Goal: Task Accomplishment & Management: Complete application form

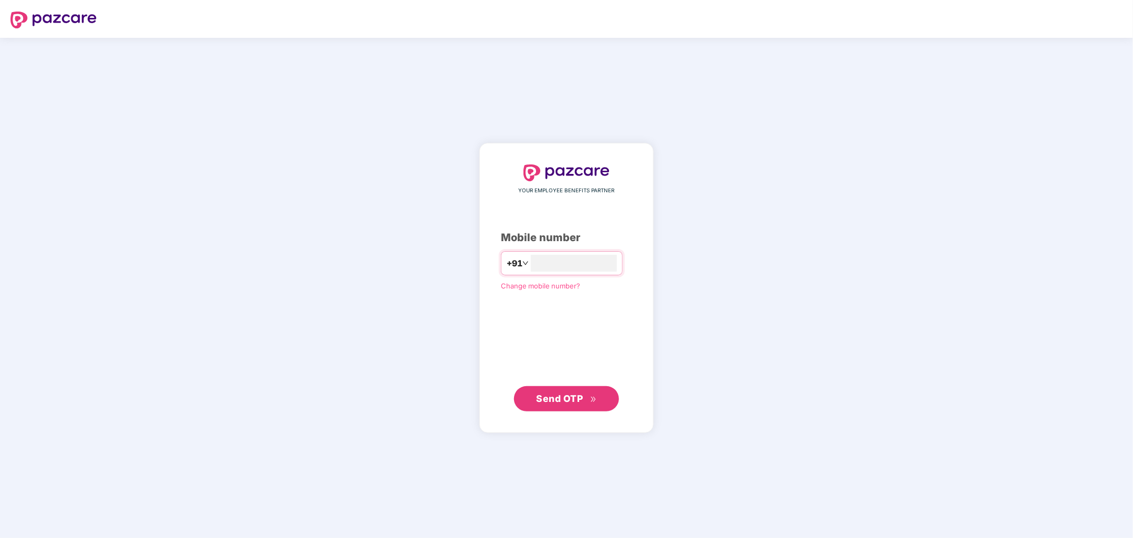
type input "**********"
click at [558, 402] on span "Send OTP" at bounding box center [560, 398] width 47 height 11
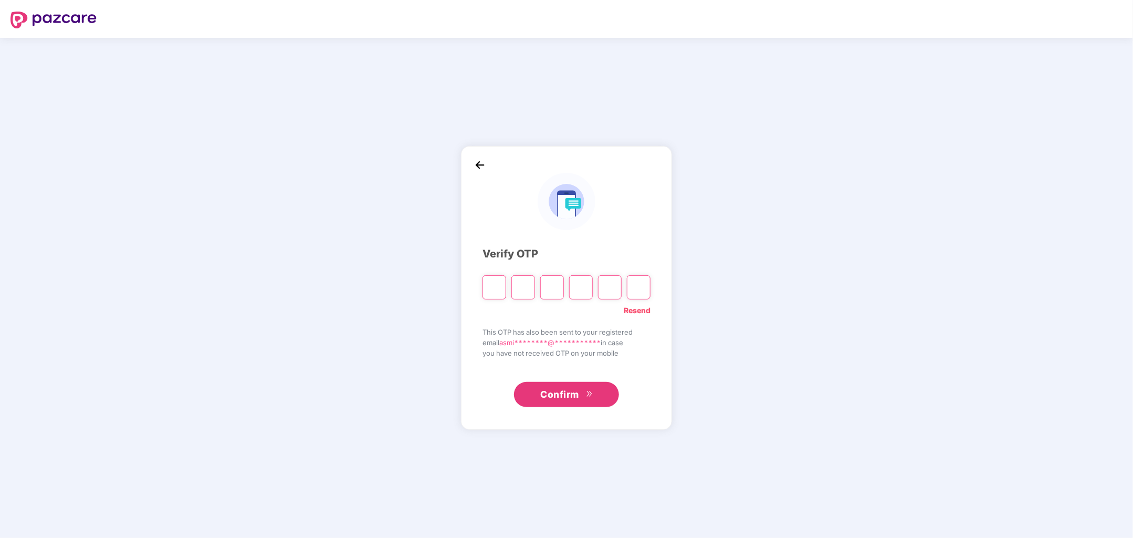
type input "*"
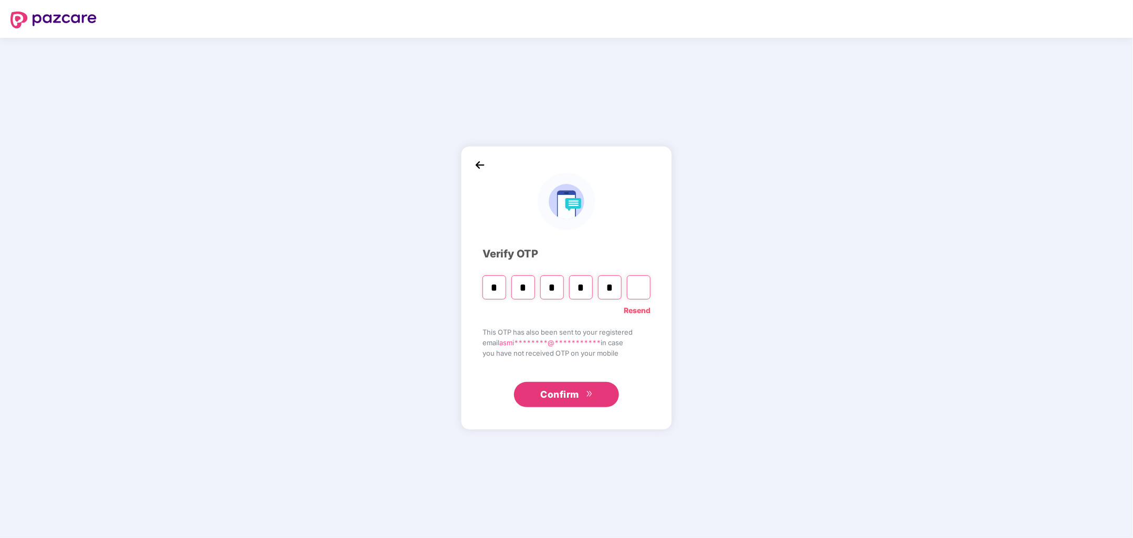
type input "*"
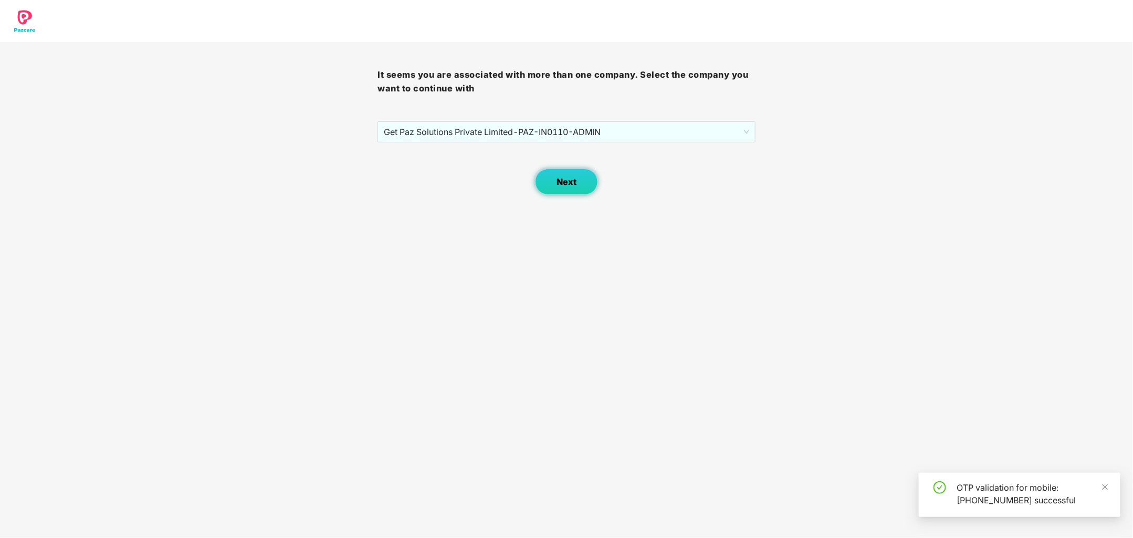
click at [565, 186] on span "Next" at bounding box center [567, 182] width 20 height 10
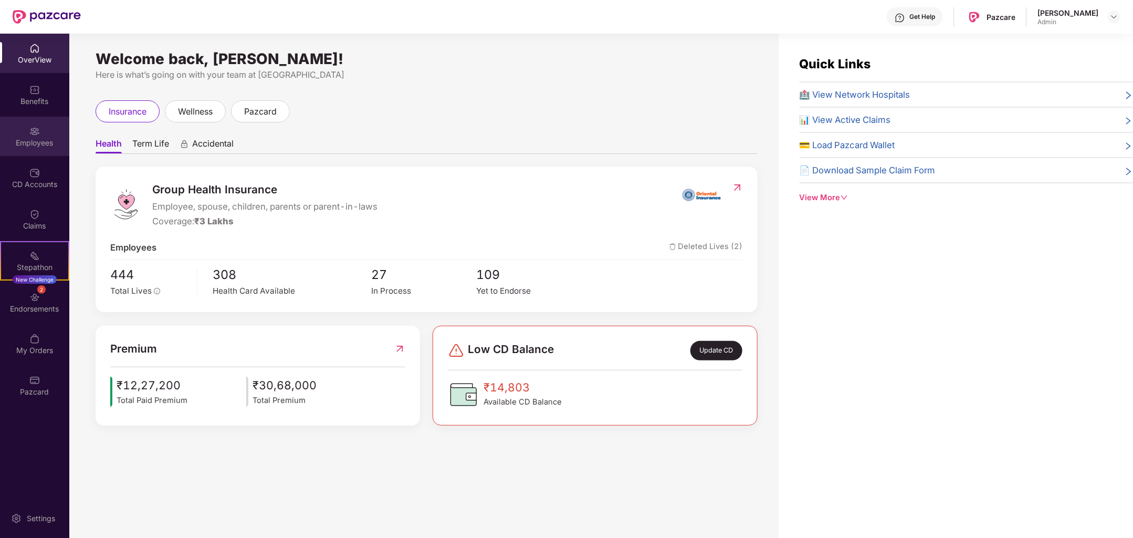
drag, startPoint x: 66, startPoint y: 147, endPoint x: 49, endPoint y: 142, distance: 18.1
click at [49, 142] on div "Employees" at bounding box center [34, 143] width 69 height 11
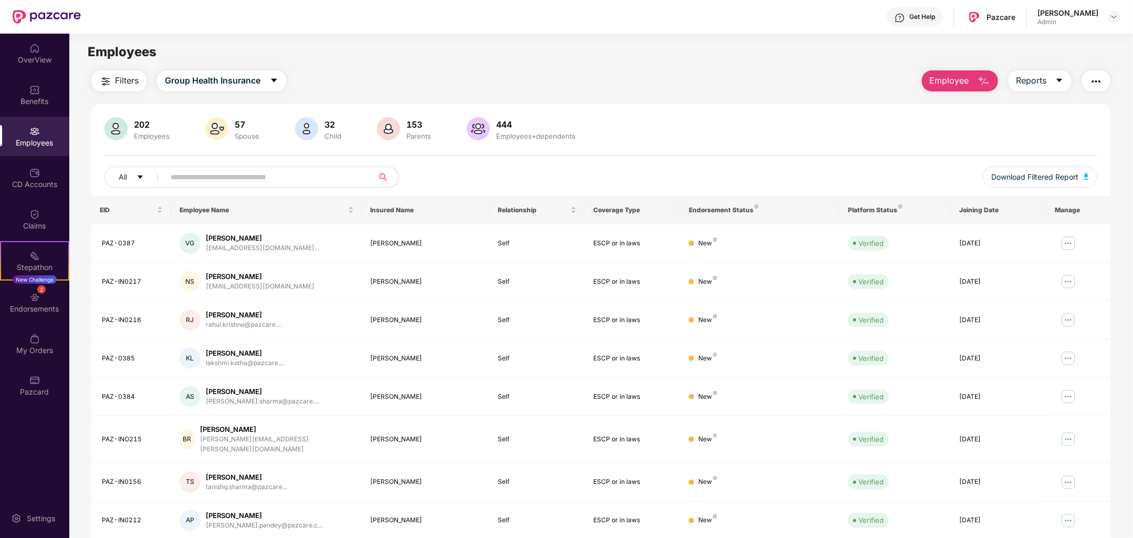
click at [941, 84] on span "Employee" at bounding box center [949, 80] width 39 height 13
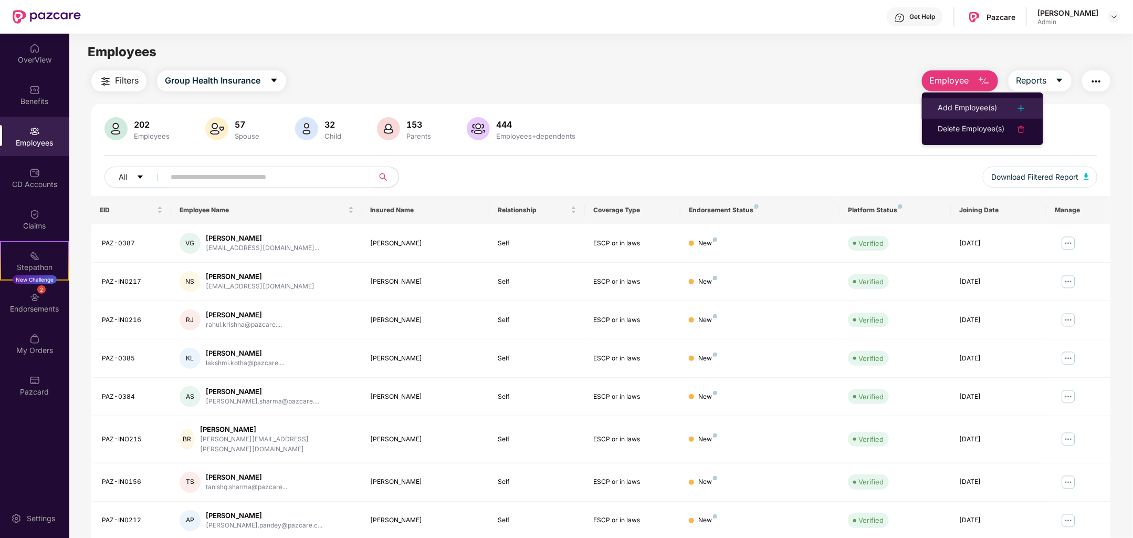
click at [961, 106] on div "Add Employee(s)" at bounding box center [967, 108] width 59 height 13
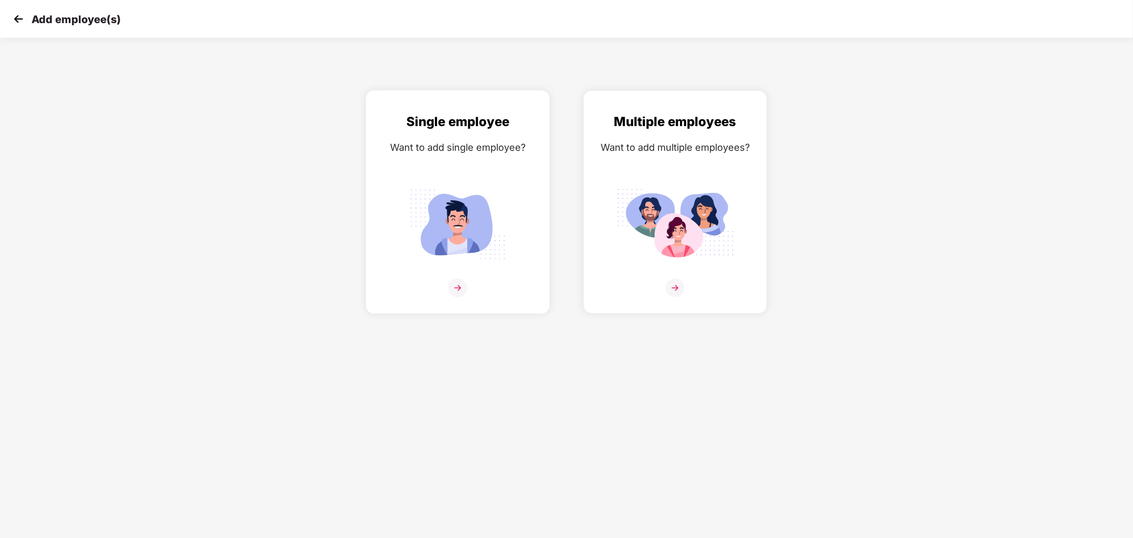
click at [482, 254] on img at bounding box center [458, 224] width 118 height 82
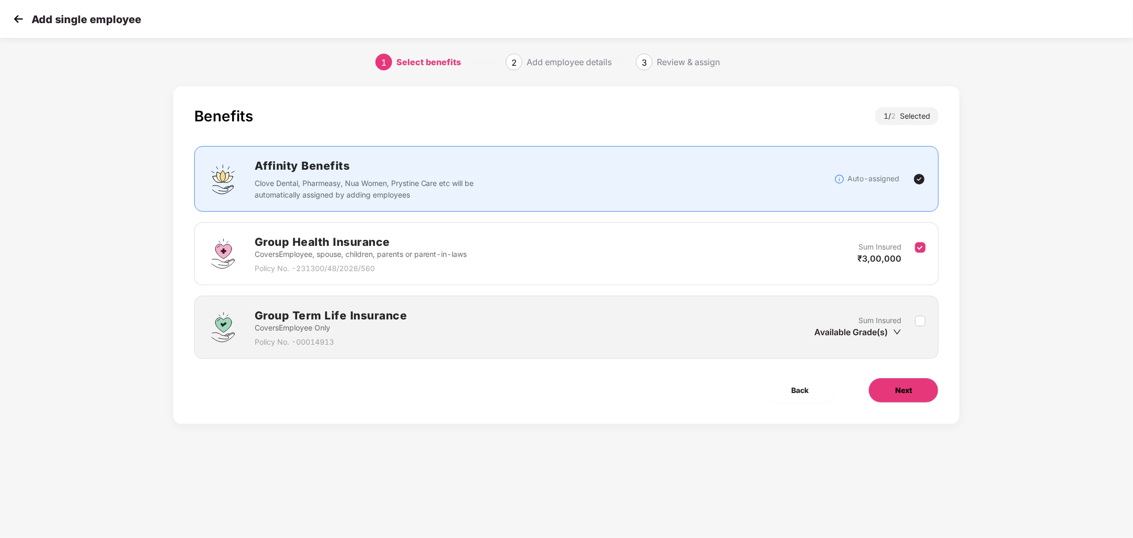
click at [911, 384] on span "Next" at bounding box center [903, 390] width 17 height 12
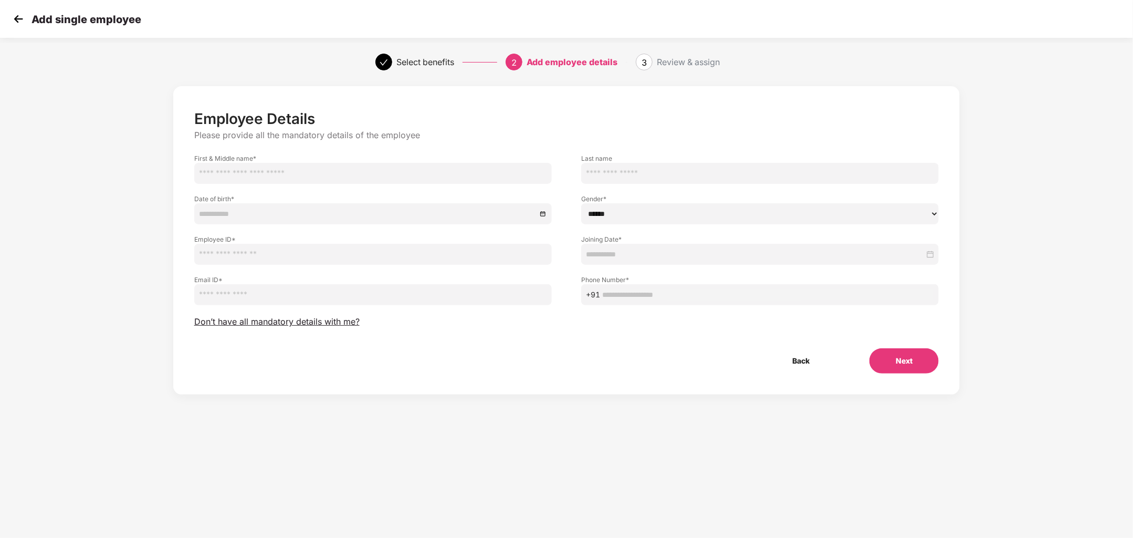
click at [342, 329] on div "Employee Details Please provide all the mandatory details of the employee First…" at bounding box center [566, 242] width 745 height 264
click at [342, 318] on span "Don’t have all mandatory details with me?" at bounding box center [276, 321] width 165 height 11
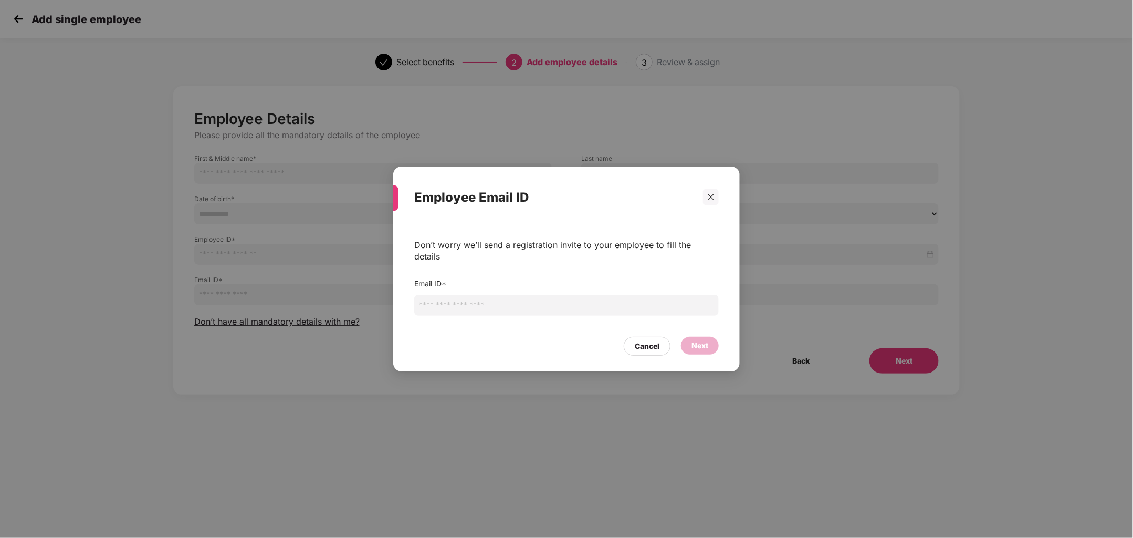
click at [507, 296] on input "email" at bounding box center [566, 305] width 305 height 21
paste input "**********"
type input "**********"
click at [708, 340] on div "Next" at bounding box center [700, 346] width 17 height 12
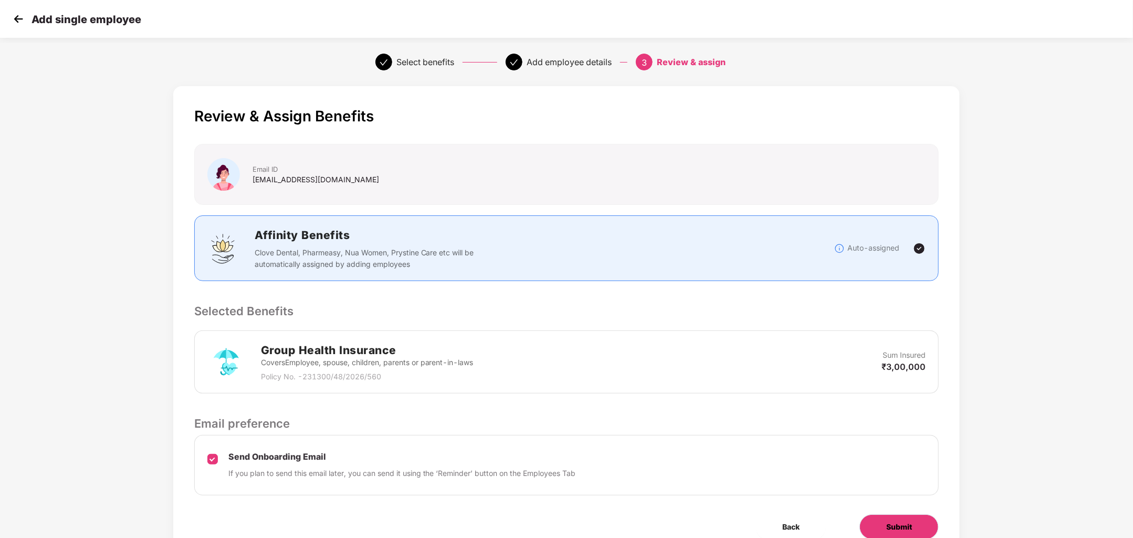
click at [888, 530] on span "Submit" at bounding box center [900, 527] width 26 height 12
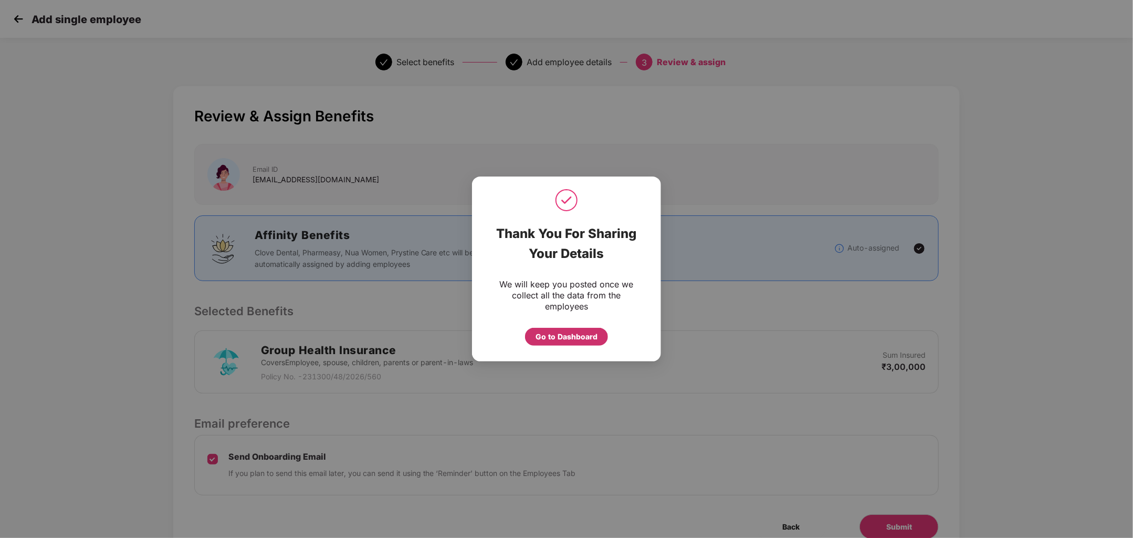
click at [559, 334] on div "Go to Dashboard" at bounding box center [567, 337] width 62 height 12
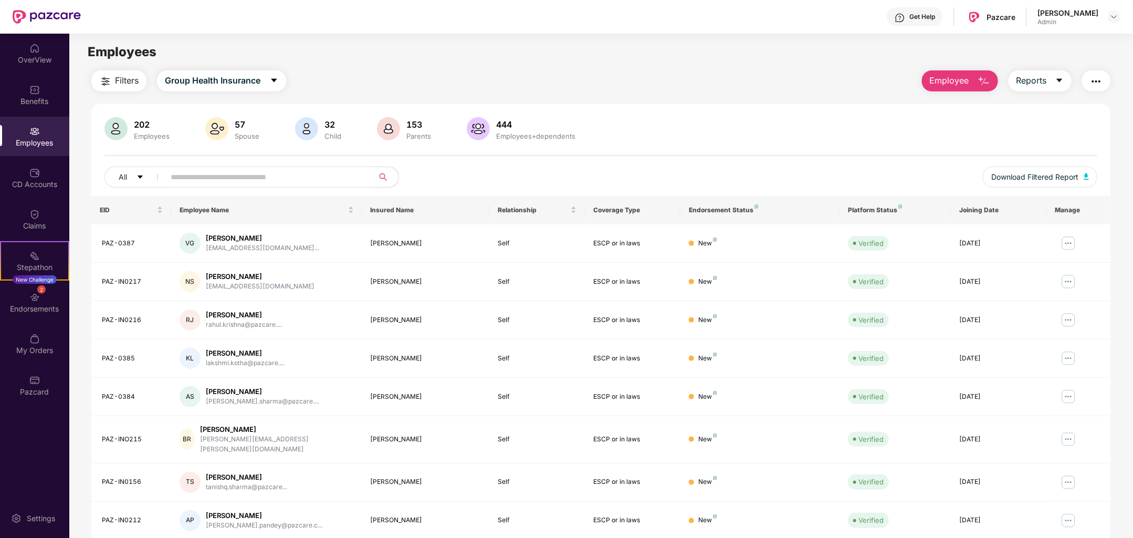
click at [1105, 21] on div "[PERSON_NAME] Admin" at bounding box center [1079, 17] width 83 height 18
click at [1113, 18] on img at bounding box center [1114, 17] width 8 height 8
click at [1046, 58] on div "Switch Company" at bounding box center [1065, 61] width 137 height 20
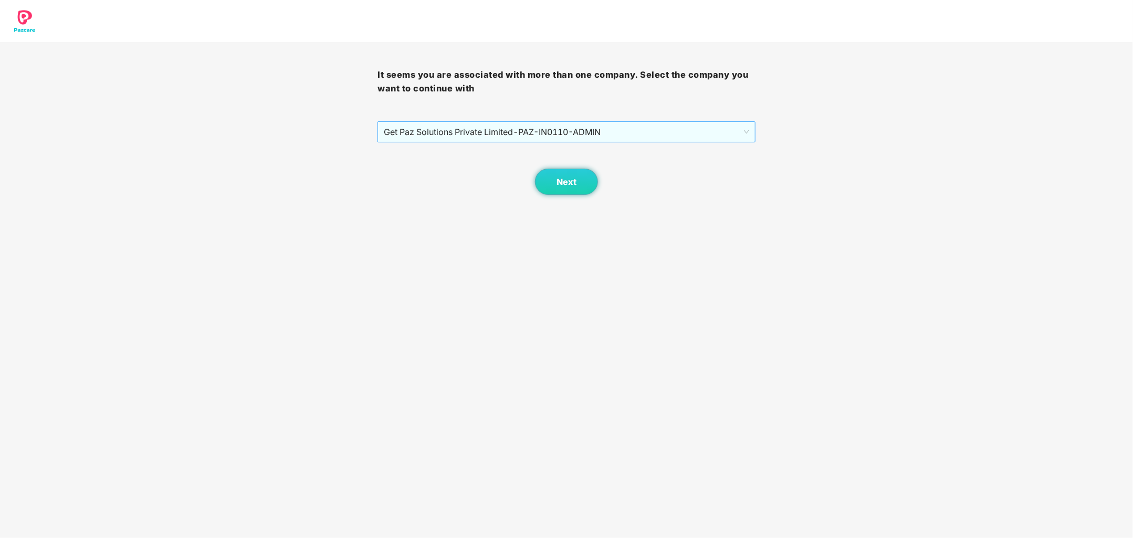
click at [578, 141] on span "Get Paz Solutions Private Limited - PAZ-IN0110 - ADMIN" at bounding box center [566, 132] width 365 height 20
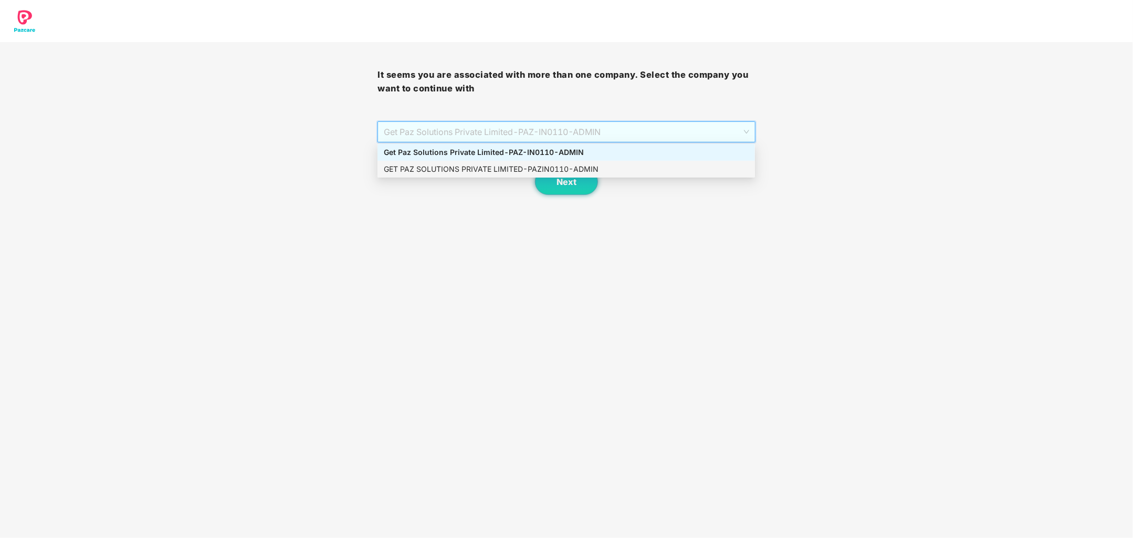
click at [576, 162] on div "GET PAZ SOLUTIONS PRIVATE LIMITED - PAZIN0110 - ADMIN" at bounding box center [567, 169] width 378 height 17
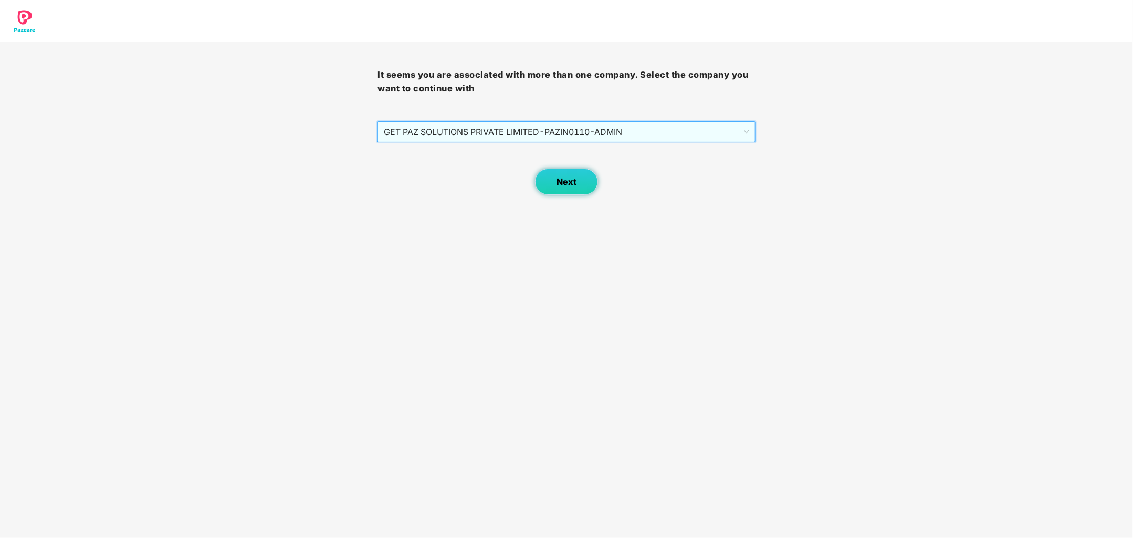
click at [570, 178] on span "Next" at bounding box center [567, 182] width 20 height 10
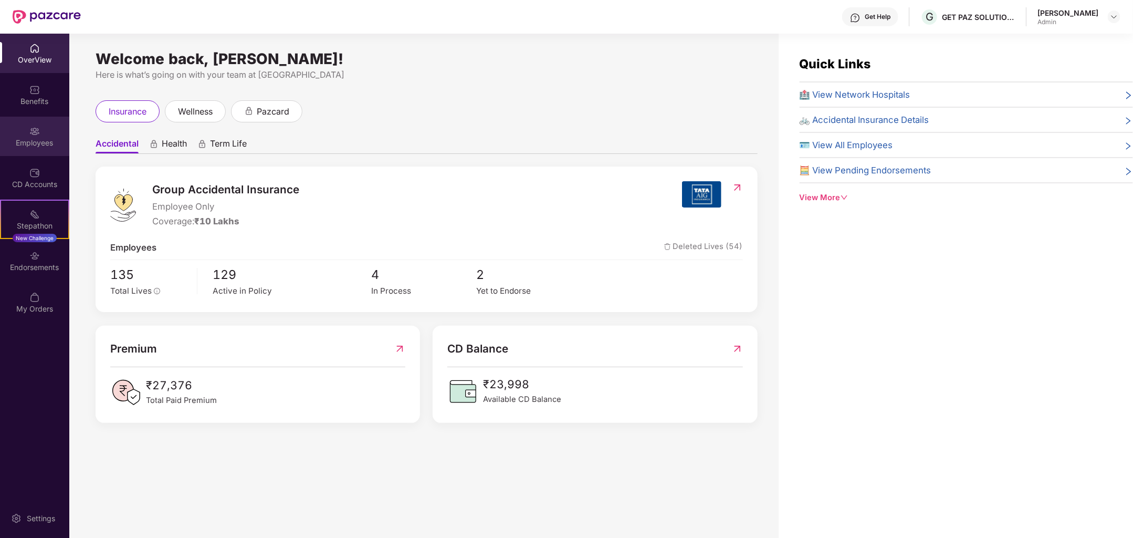
click at [34, 140] on div "Employees" at bounding box center [34, 143] width 69 height 11
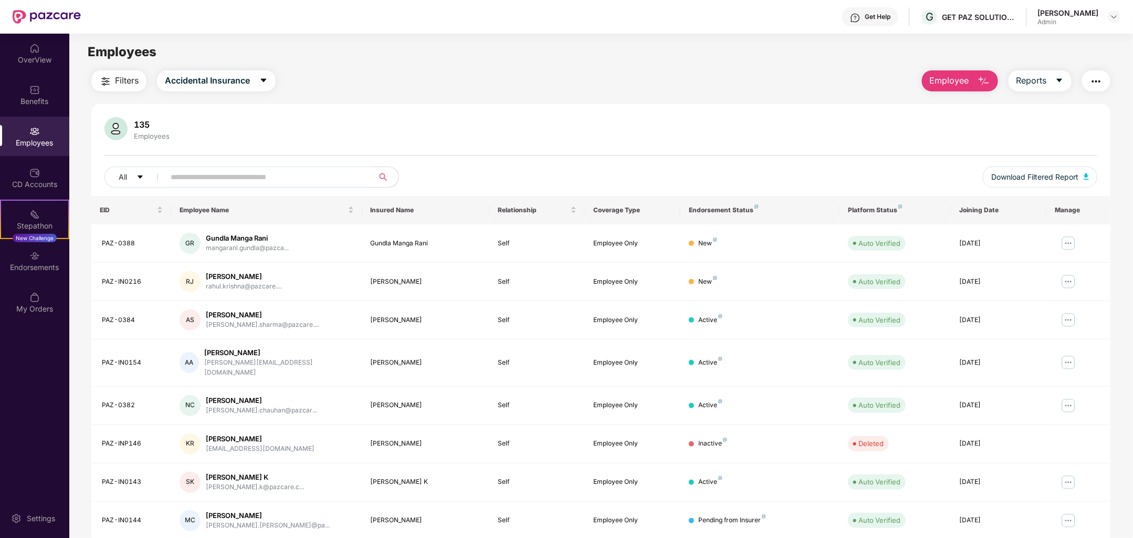
click at [941, 83] on span "Employee" at bounding box center [949, 80] width 39 height 13
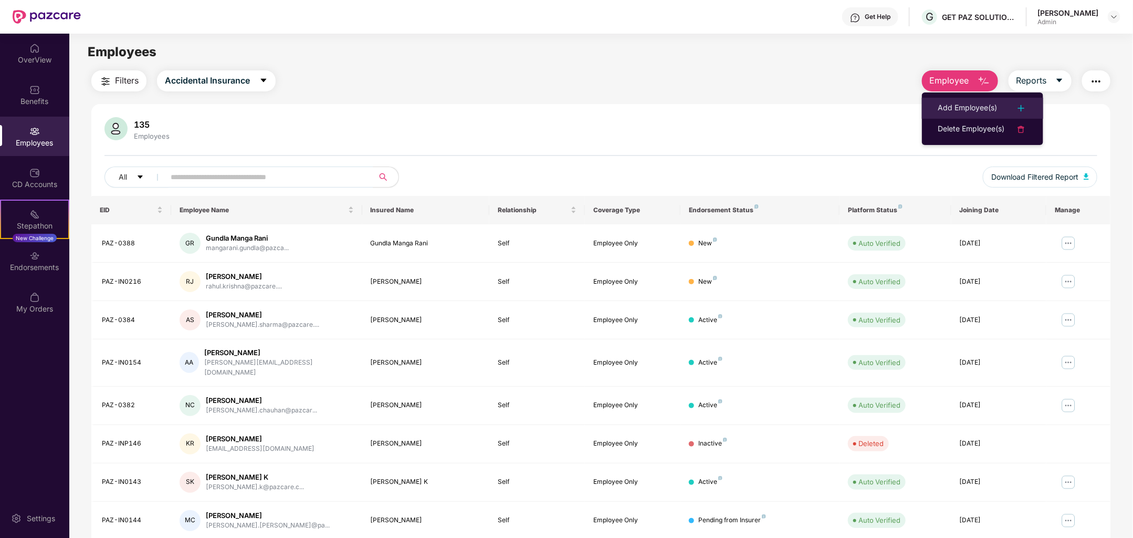
click at [950, 112] on div "Add Employee(s)" at bounding box center [967, 108] width 59 height 13
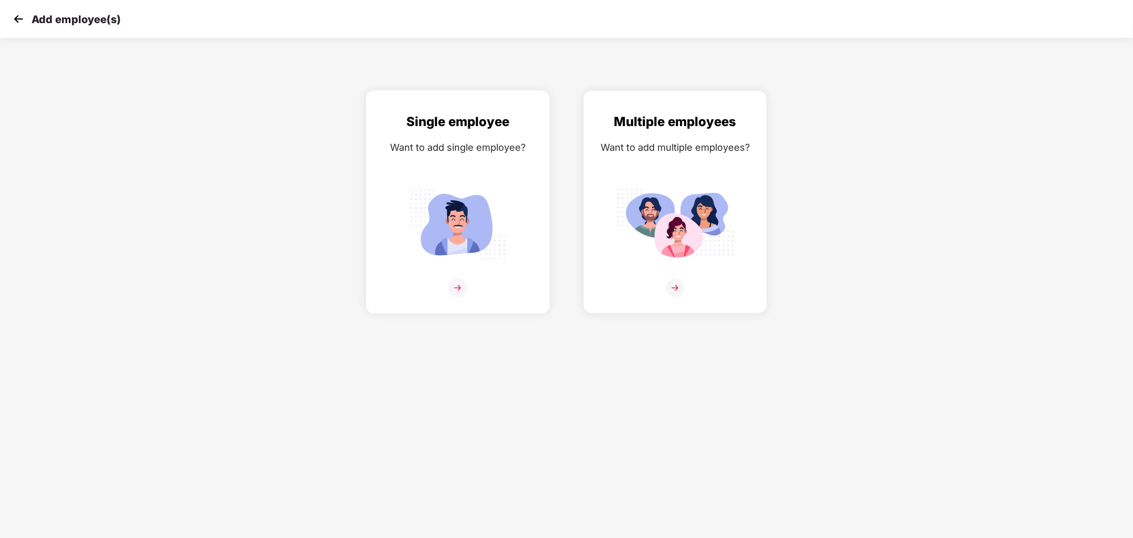
click at [460, 233] on img at bounding box center [458, 224] width 118 height 82
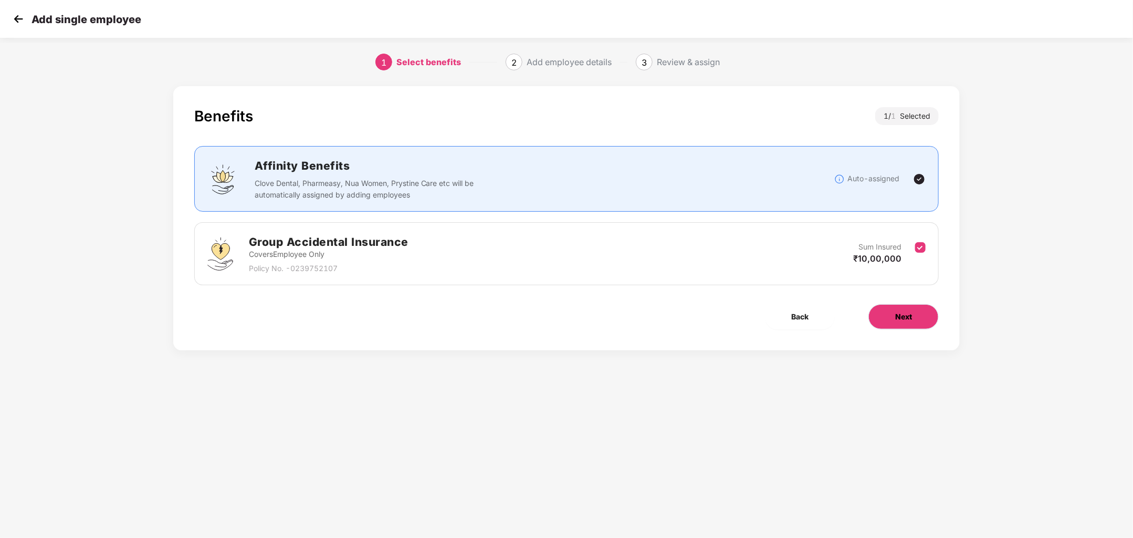
click at [909, 309] on button "Next" at bounding box center [904, 316] width 70 height 25
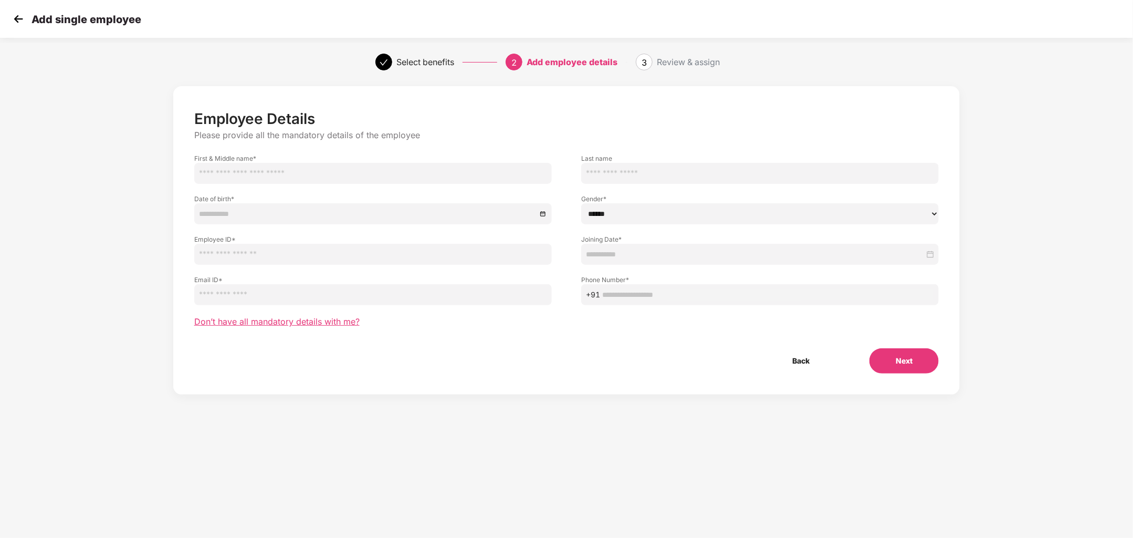
click at [324, 323] on span "Don’t have all mandatory details with me?" at bounding box center [276, 321] width 165 height 11
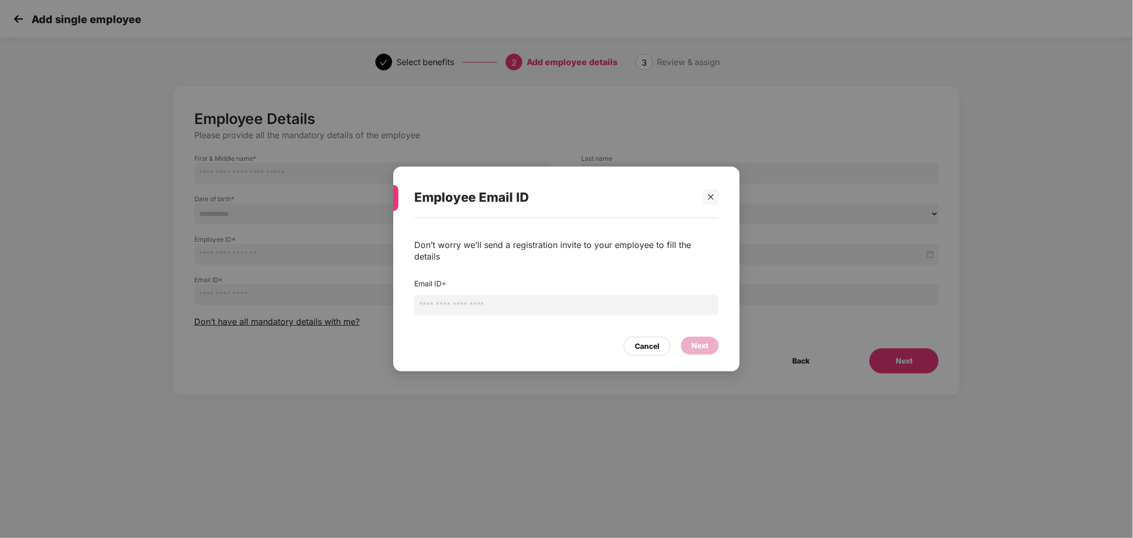
click at [497, 305] on input "email" at bounding box center [566, 305] width 305 height 21
paste input "**********"
type input "**********"
click at [700, 340] on div "Next" at bounding box center [700, 346] width 17 height 12
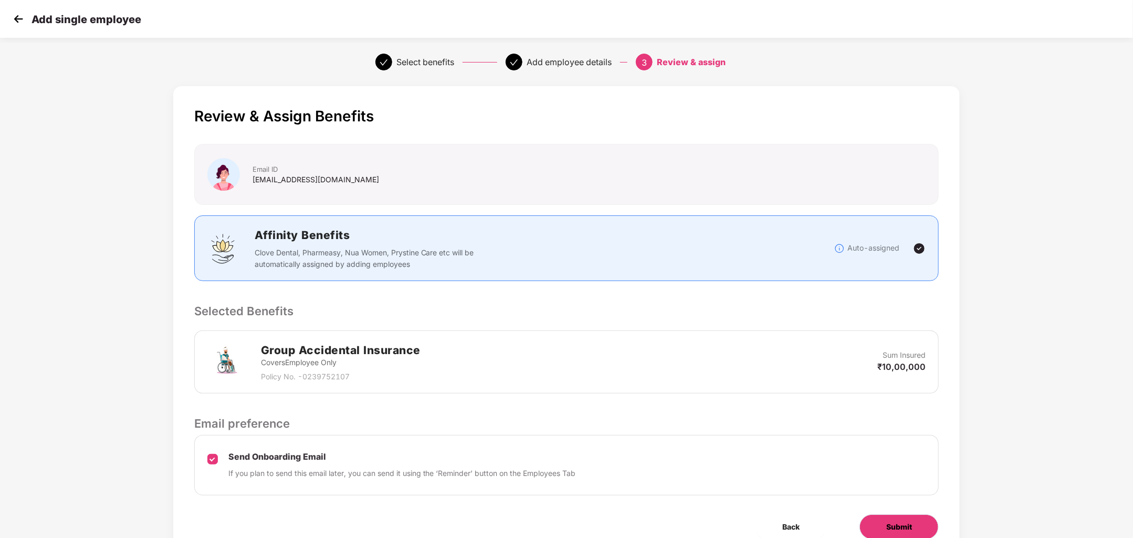
click at [891, 524] on span "Submit" at bounding box center [900, 527] width 26 height 12
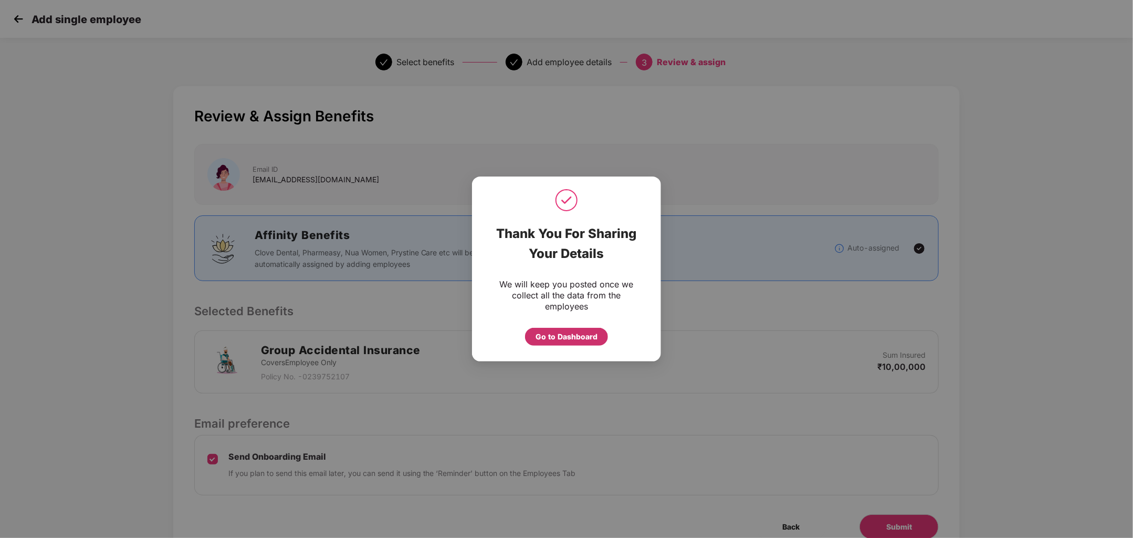
click at [553, 337] on div "Go to Dashboard" at bounding box center [567, 337] width 62 height 12
